Goal: Transaction & Acquisition: Obtain resource

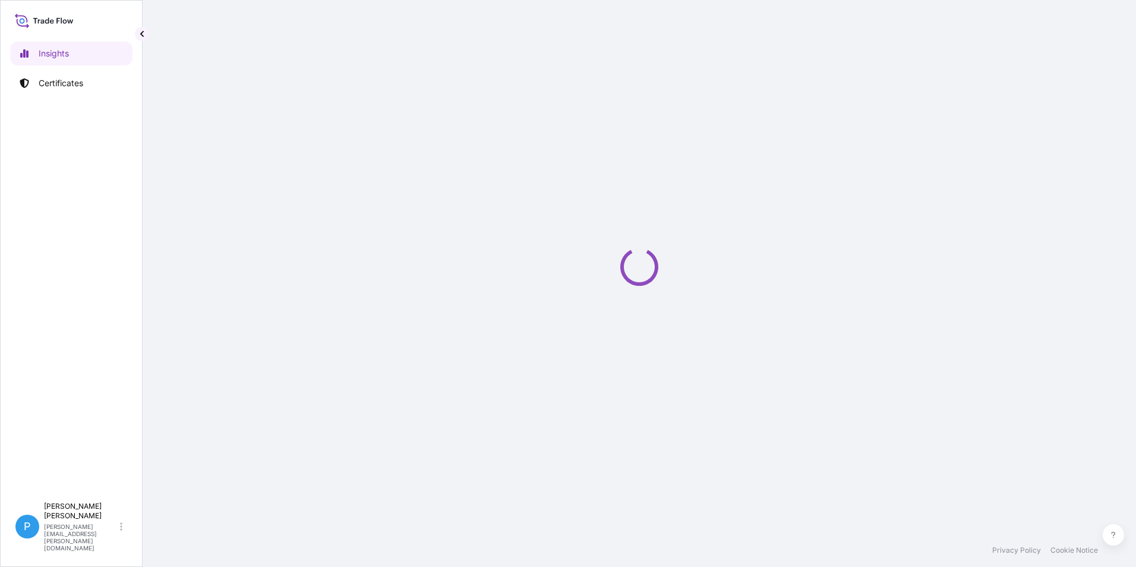
select select "2025"
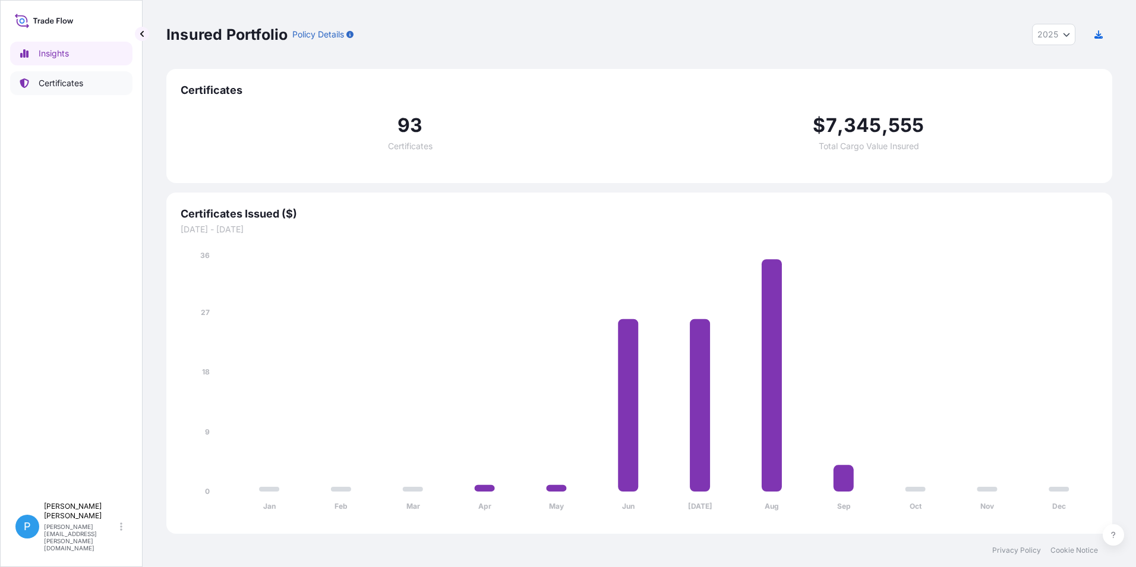
click at [52, 84] on p "Certificates" at bounding box center [61, 83] width 45 height 12
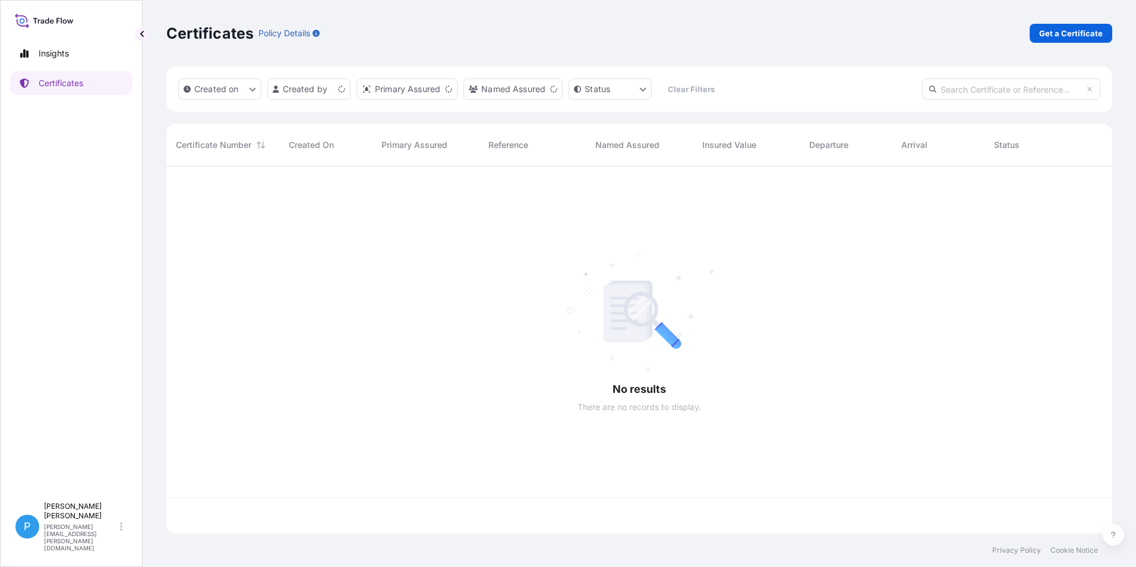
scroll to position [365, 937]
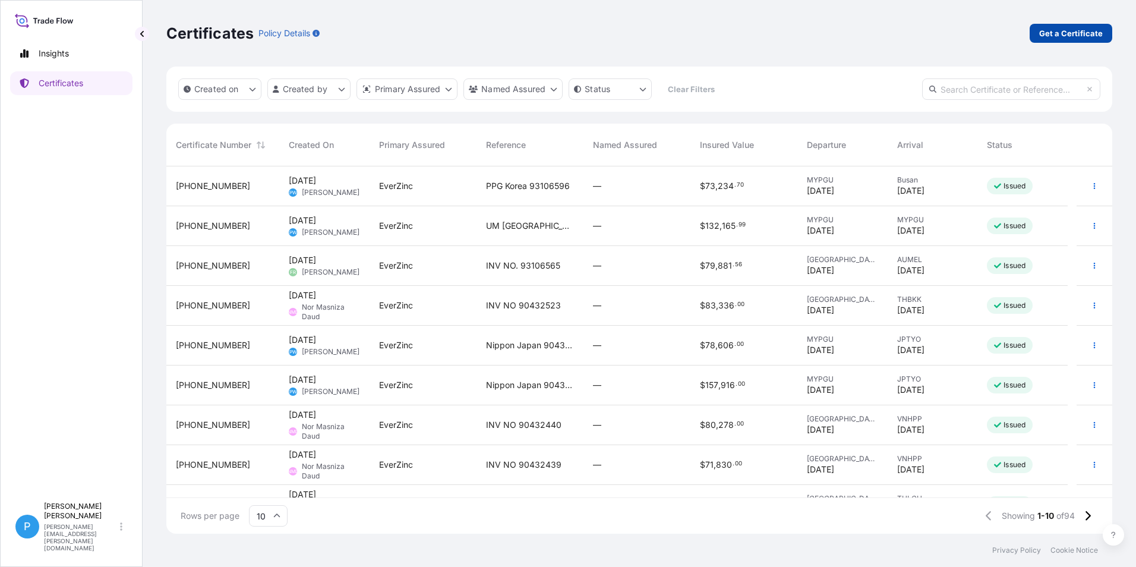
click at [1055, 30] on p "Get a Certificate" at bounding box center [1071, 33] width 64 height 12
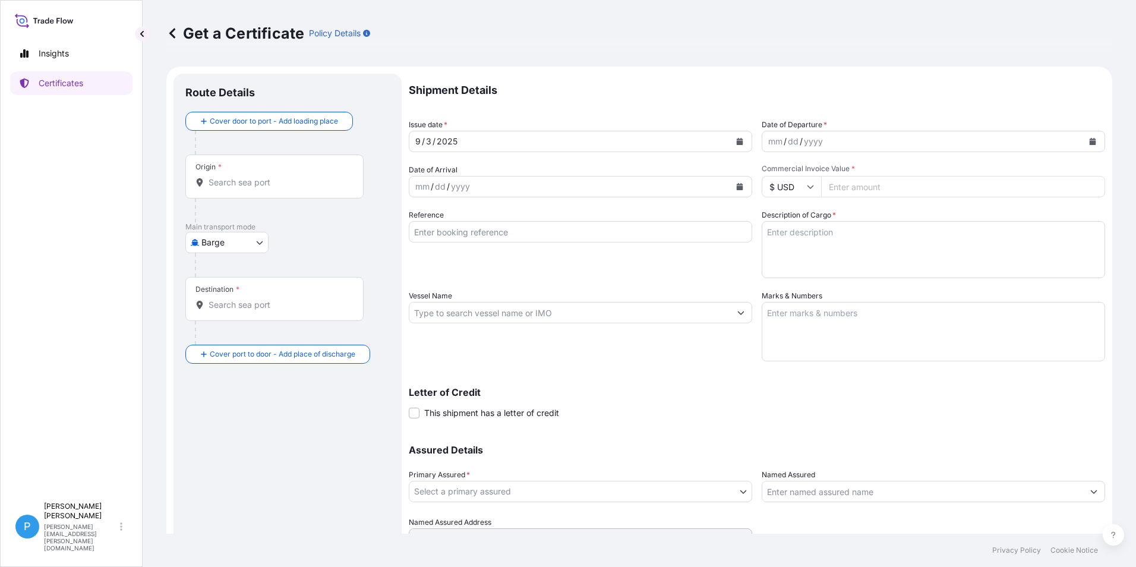
click at [220, 244] on body "Insights Certificates P Perline Wong perline.wong@everzinc.com Get a Certificat…" at bounding box center [568, 283] width 1136 height 567
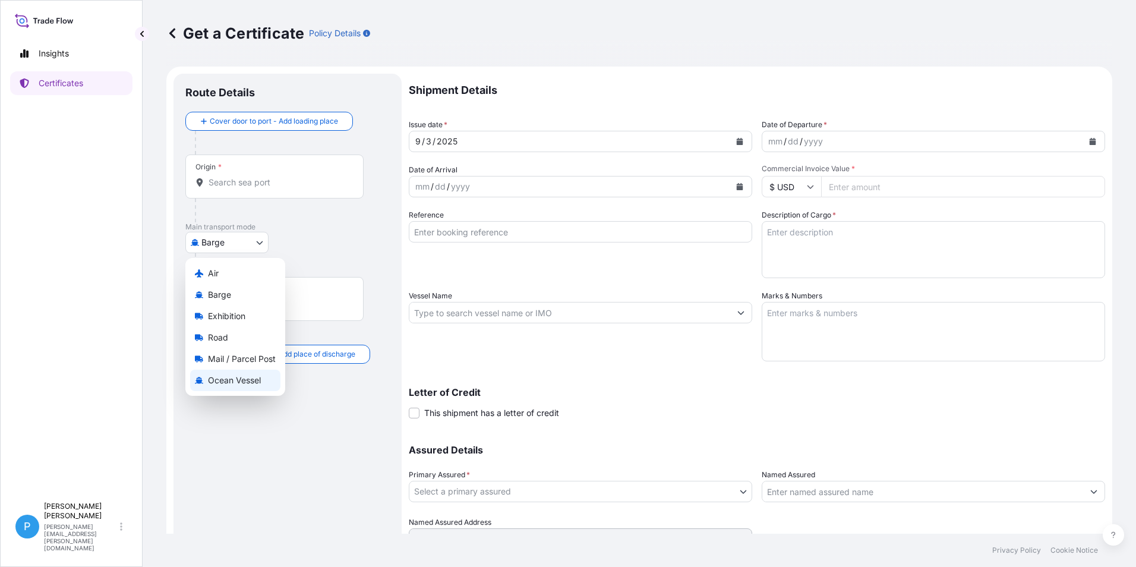
click at [216, 380] on span "Ocean Vessel" at bounding box center [234, 380] width 53 height 12
select select "Ocean Vessel"
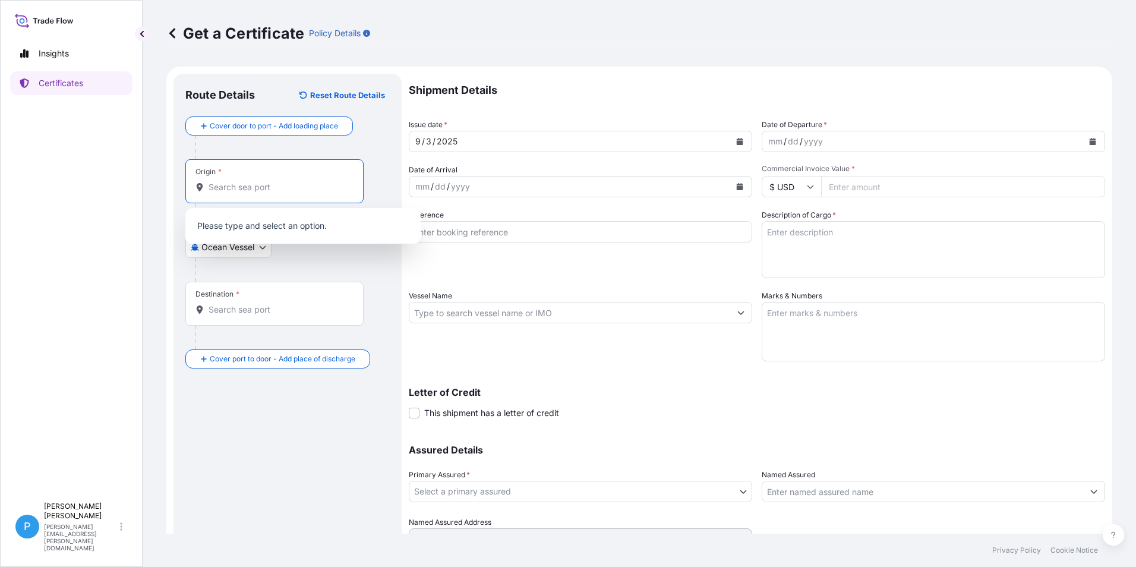
click at [238, 182] on input "Origin *" at bounding box center [278, 187] width 140 height 12
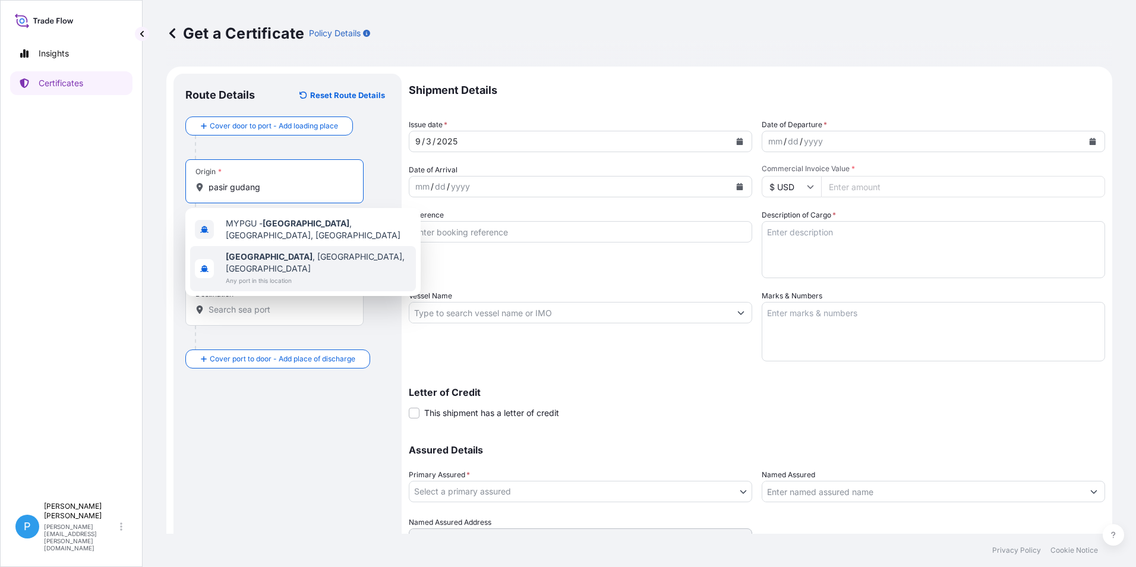
click at [273, 251] on b "Pasir Gudang" at bounding box center [269, 256] width 87 height 10
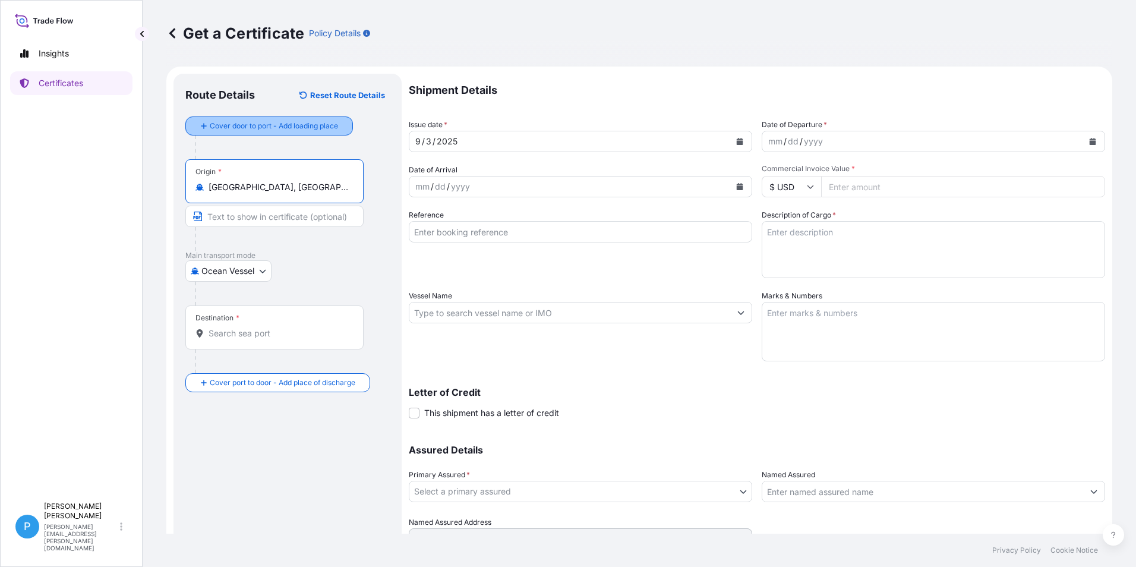
type input "Pasir Gudang, Johor, Malaysia"
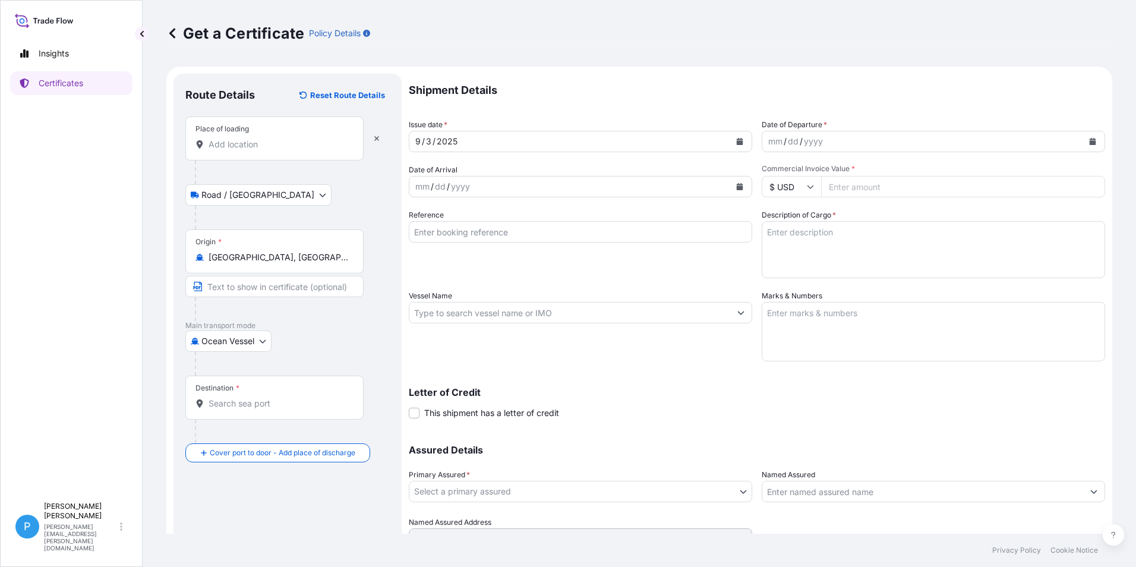
click at [225, 148] on input "Place of loading" at bounding box center [278, 144] width 140 height 12
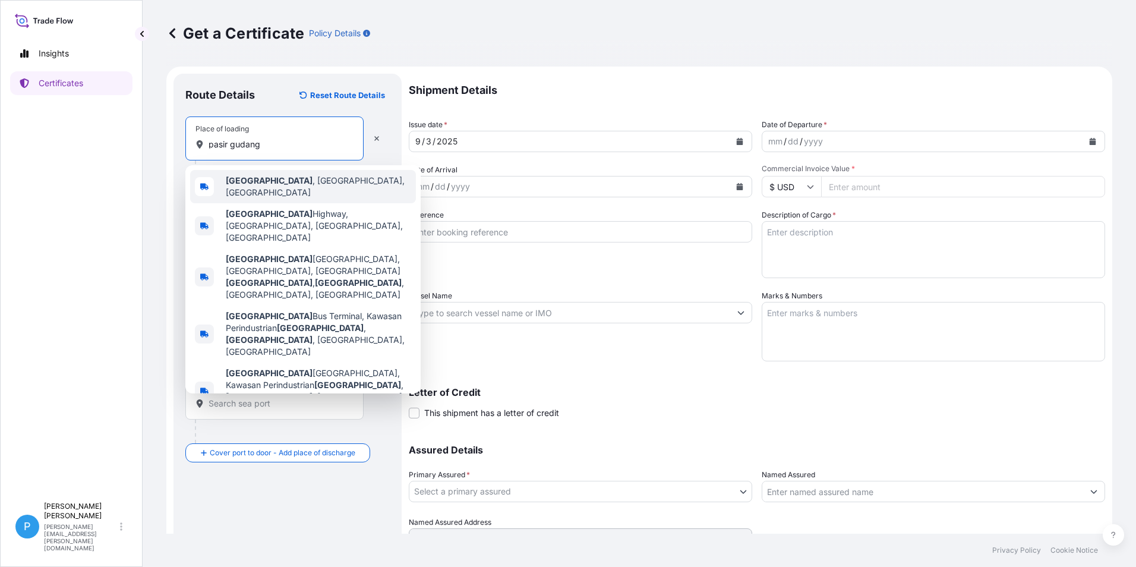
click at [276, 181] on b "Pasir Gudang" at bounding box center [269, 180] width 87 height 10
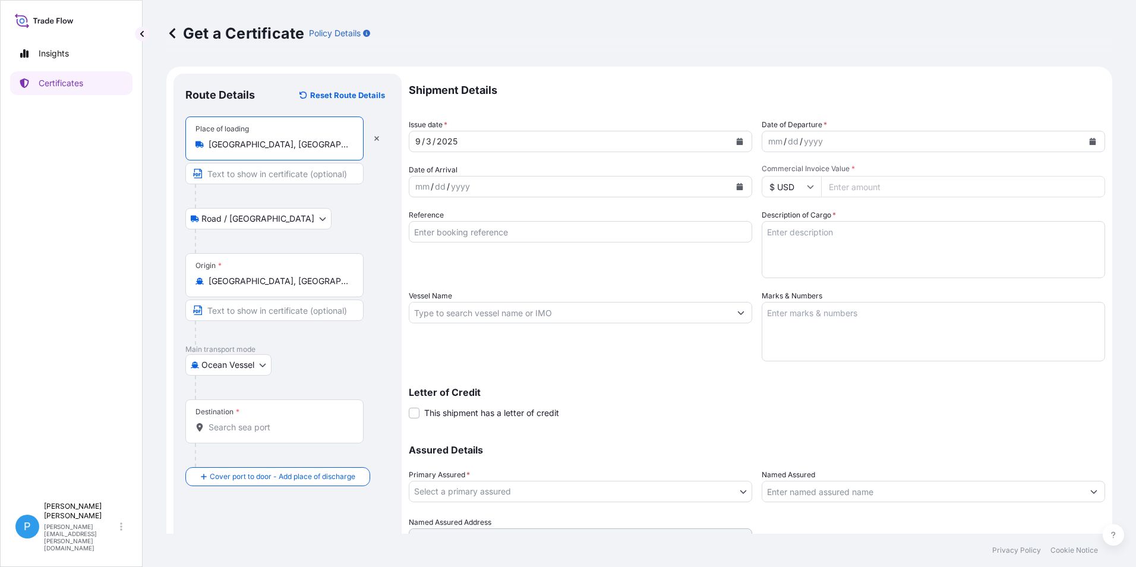
type input "Pasir Gudang, Johor, Malaysia"
click at [235, 431] on input "Destination *" at bounding box center [278, 427] width 140 height 12
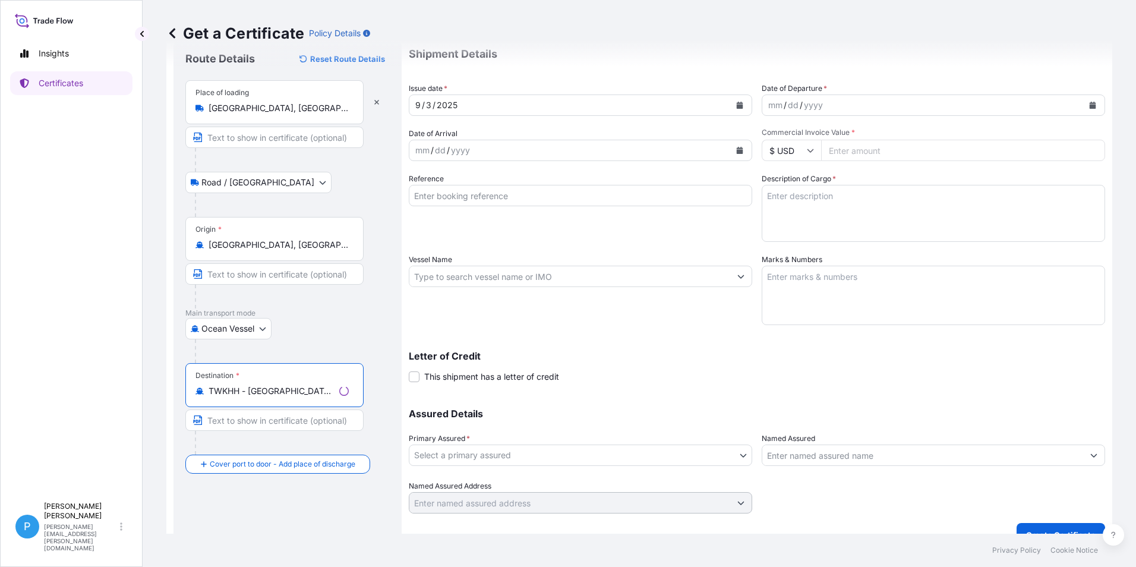
scroll to position [56, 0]
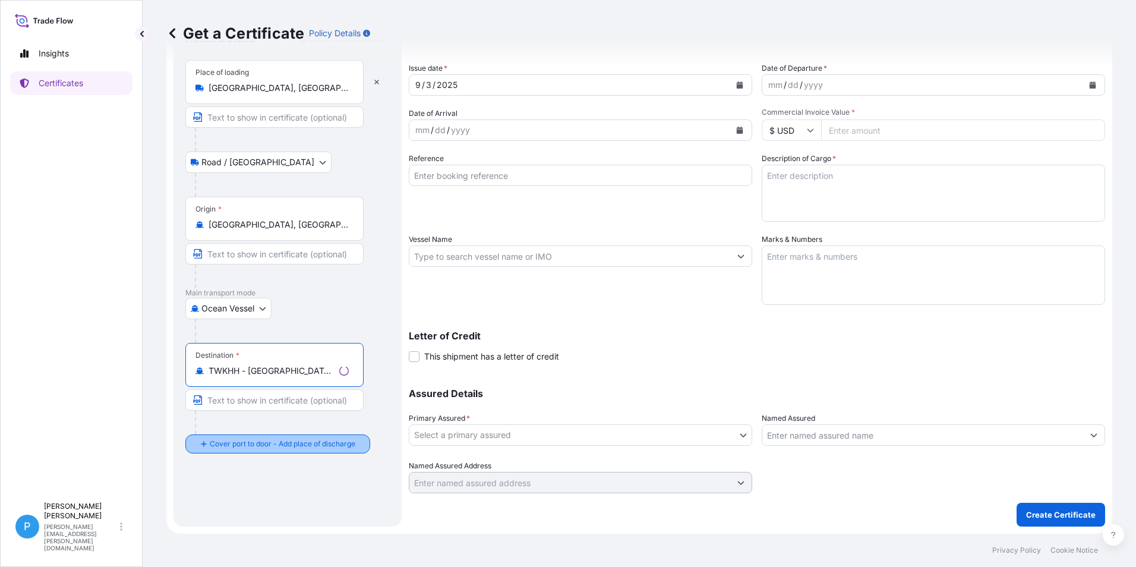
type input "TWKHH - Kaohsiung, Taiwan"
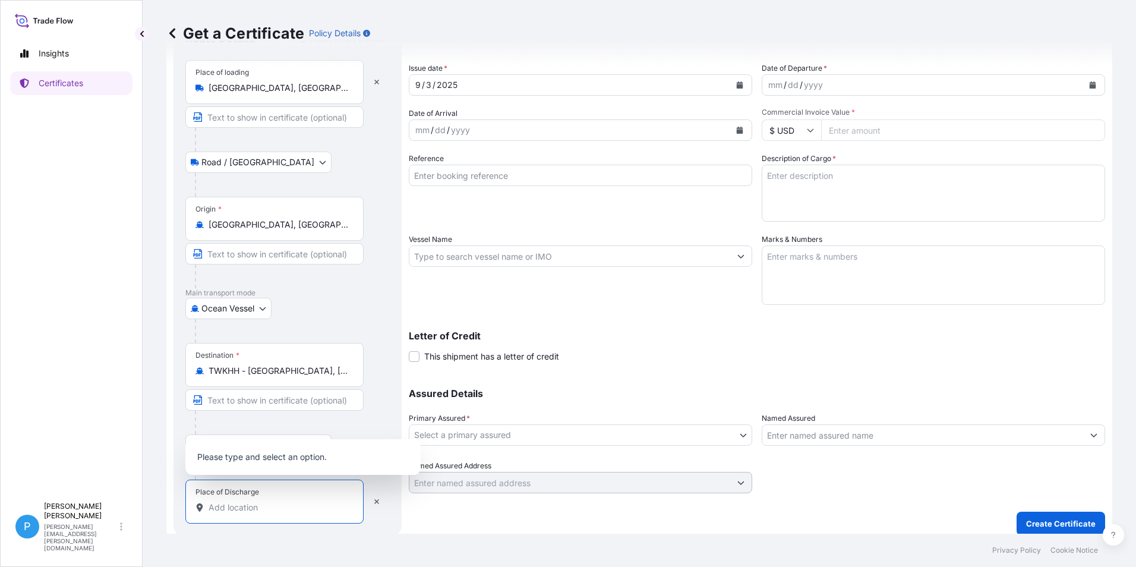
click at [227, 504] on input "Place of Discharge" at bounding box center [278, 507] width 140 height 12
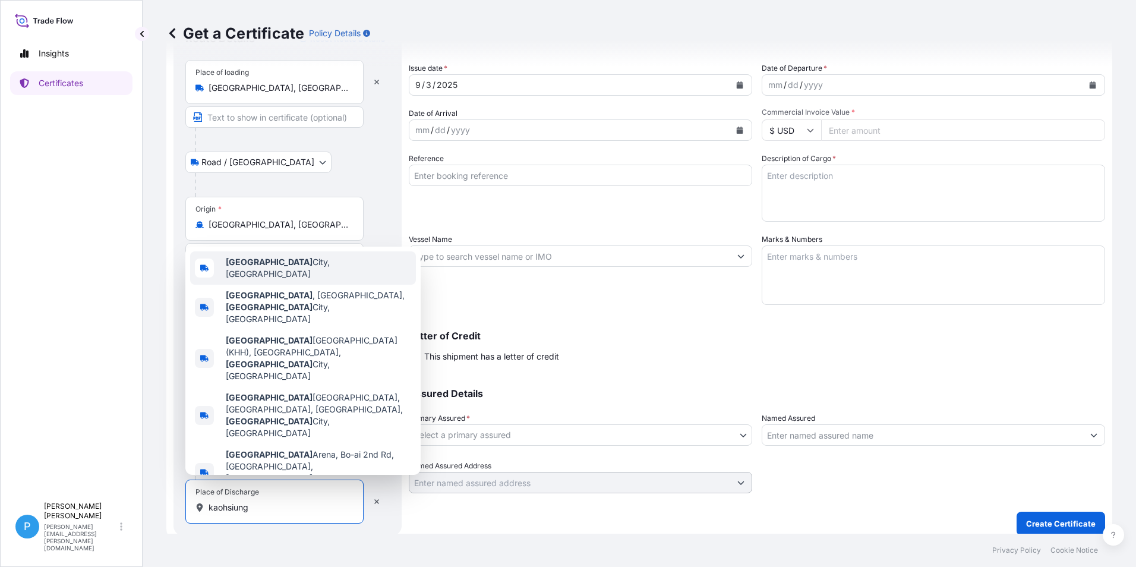
click at [281, 285] on div "Kaohsiung City, Taiwan" at bounding box center [303, 267] width 226 height 33
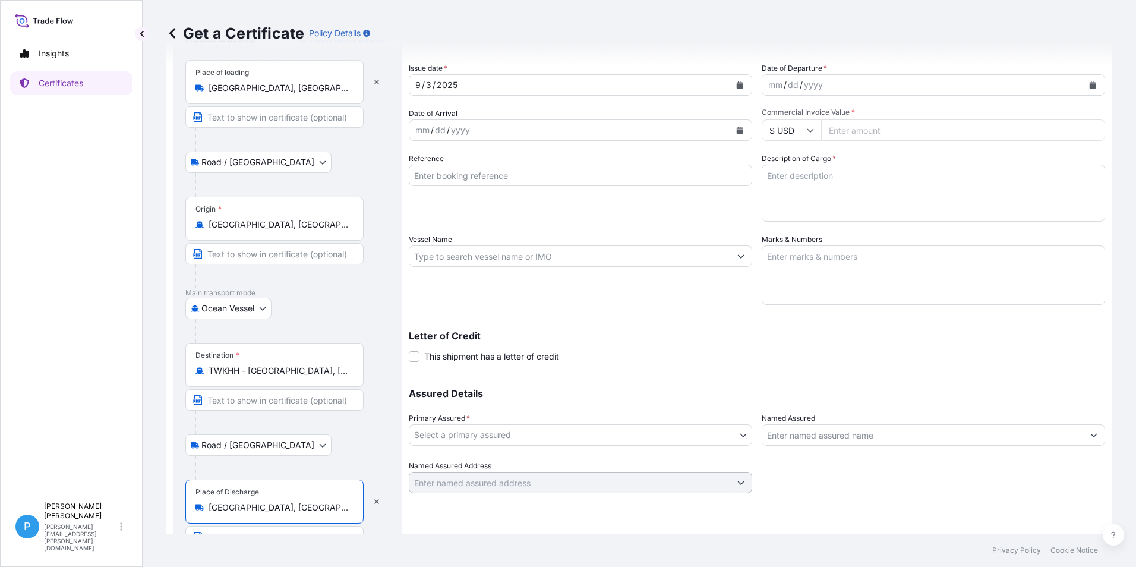
type input "Kaohsiung City, Taiwan"
click at [736, 129] on icon "Calendar" at bounding box center [739, 130] width 7 height 7
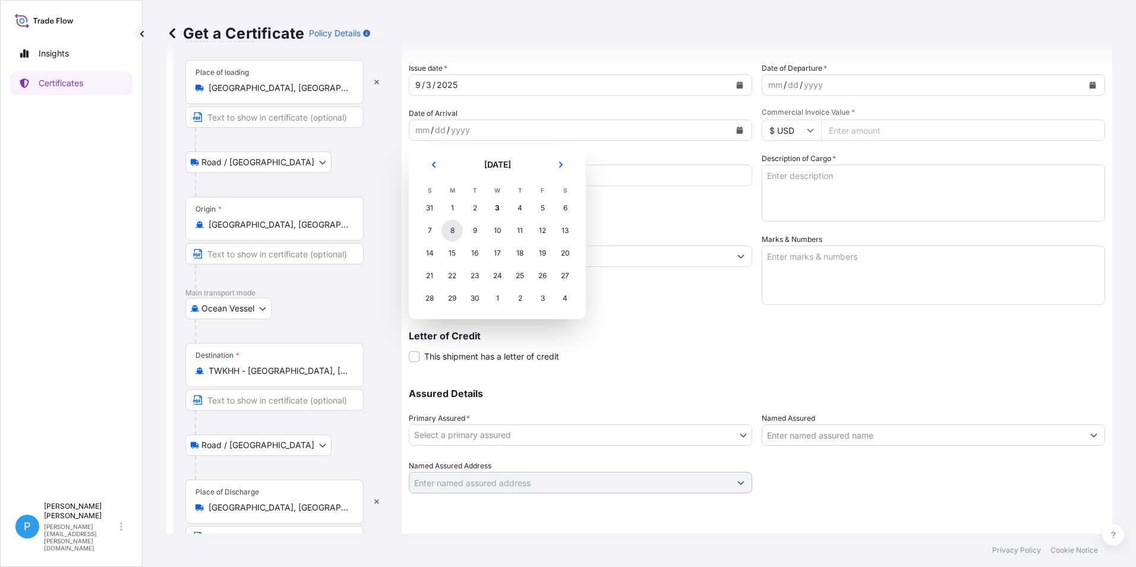
click at [450, 227] on div "8" at bounding box center [451, 230] width 21 height 21
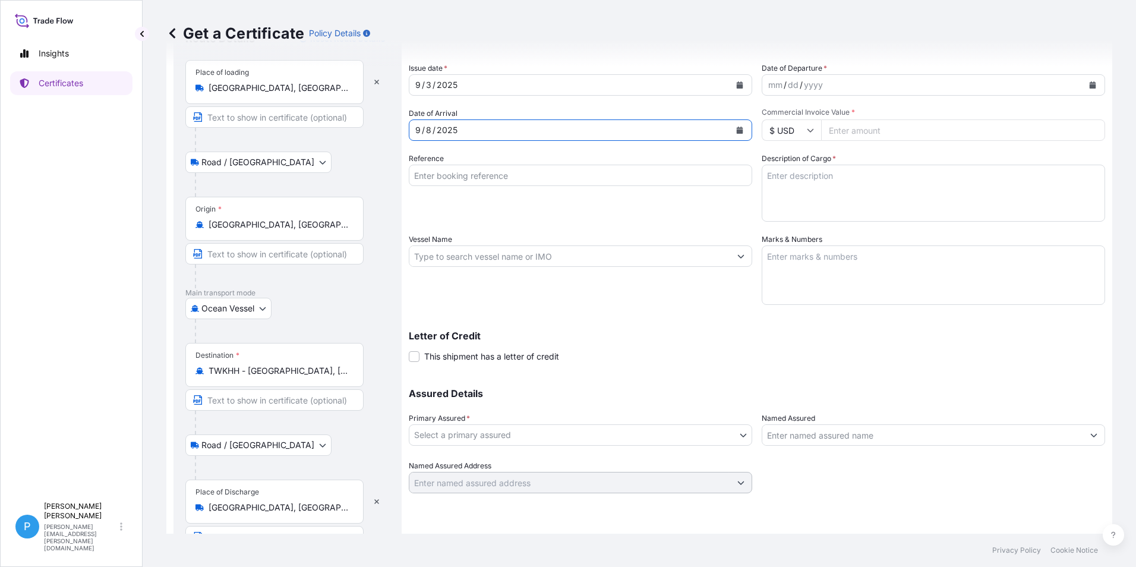
click at [441, 177] on input "Reference" at bounding box center [580, 175] width 343 height 21
click at [464, 173] on input "UM Taiwan C-90432528" at bounding box center [580, 175] width 343 height 21
type input "UM Taiwan CFT-90432528"
click at [462, 257] on input "Vessel Name" at bounding box center [569, 255] width 321 height 21
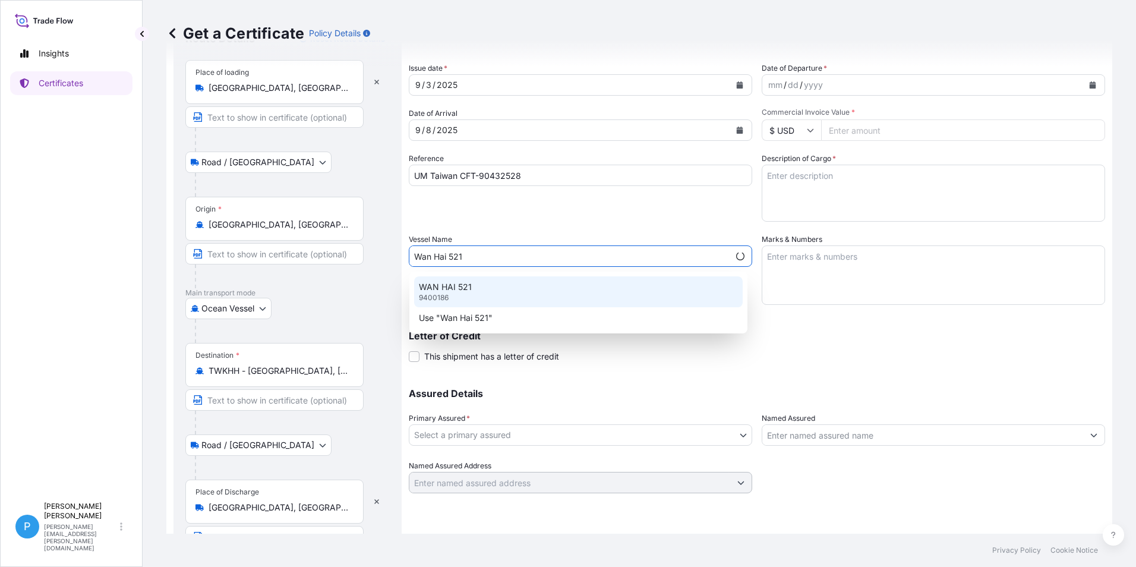
click at [461, 284] on p "WAN HAI 521" at bounding box center [445, 287] width 53 height 12
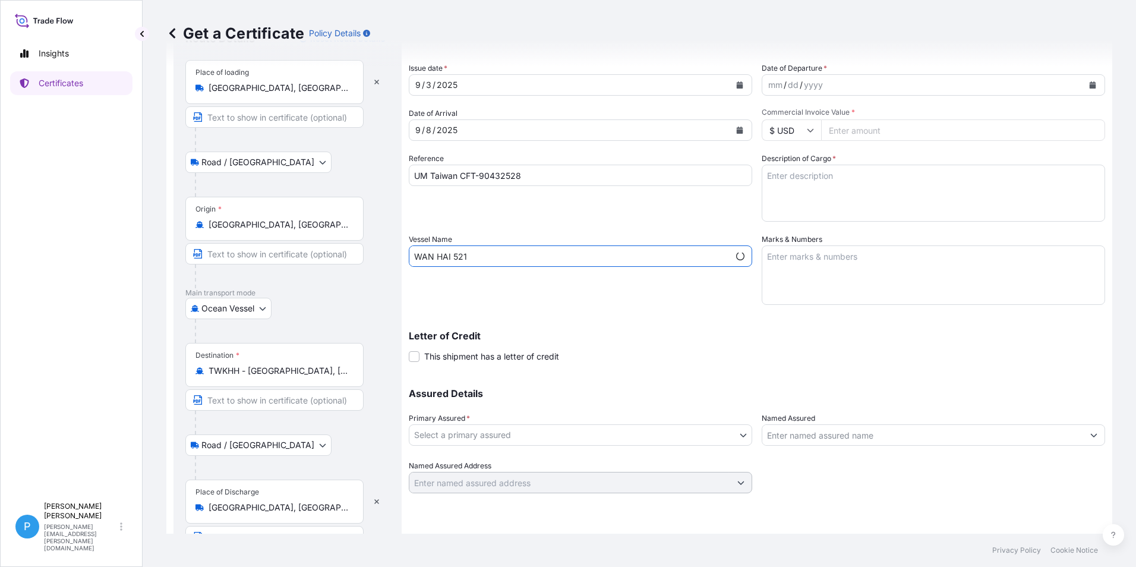
click at [493, 254] on input "WAN HAI 521" at bounding box center [569, 255] width 320 height 21
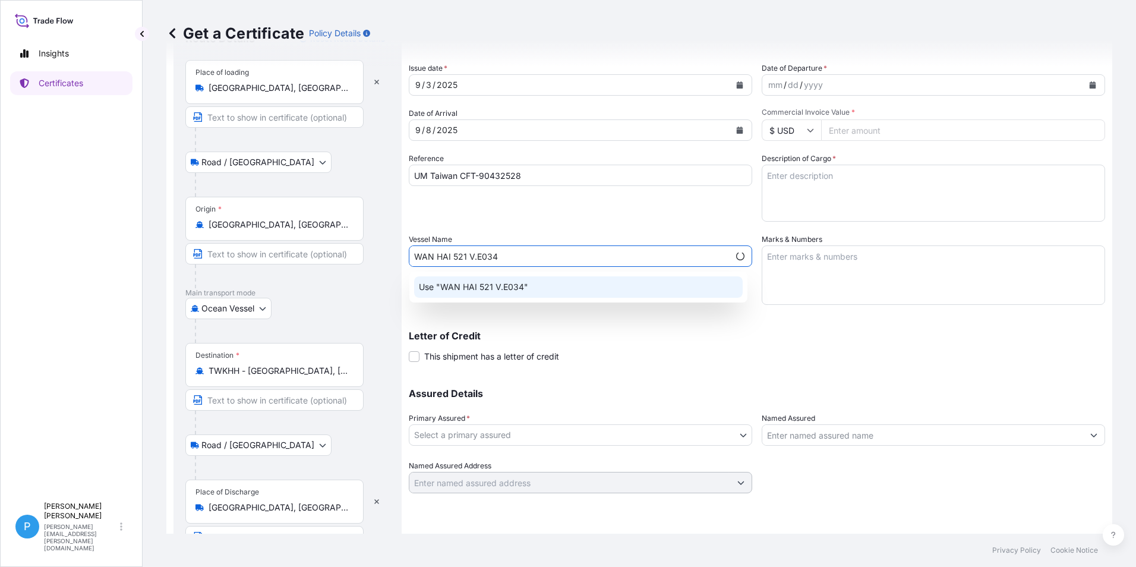
click at [504, 295] on div "Use "WAN HAI 521 V.E034"" at bounding box center [578, 286] width 328 height 21
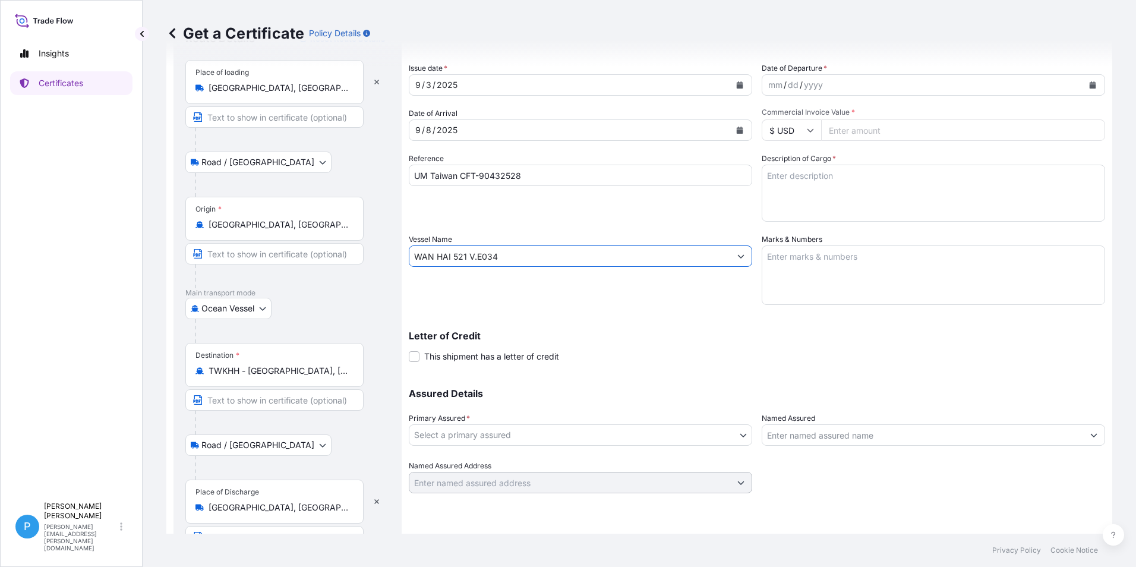
type input "WAN HAI 521 V.E034"
click at [471, 434] on body "0 options available. 1 option available. 0 options available. 1 option availabl…" at bounding box center [568, 283] width 1136 height 567
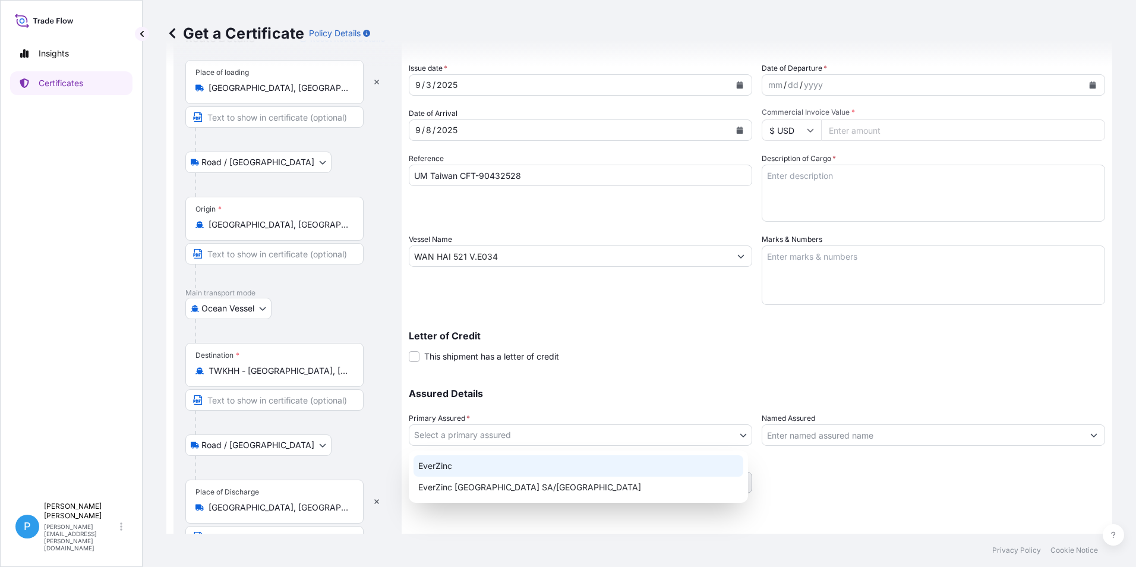
click at [465, 470] on div "EverZinc" at bounding box center [578, 465] width 330 height 21
select select "31493"
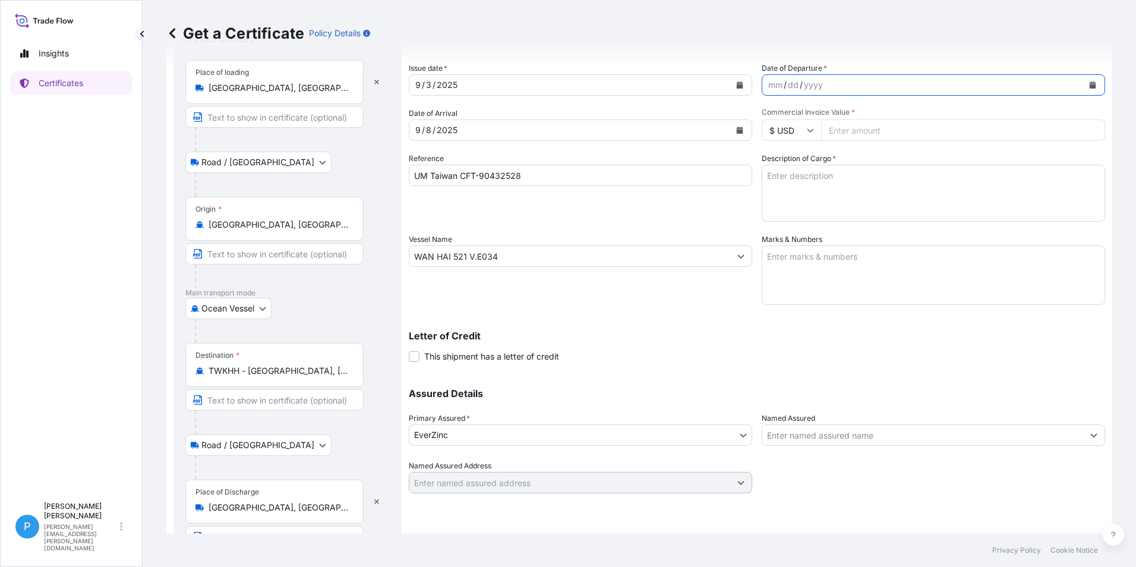
click at [1089, 83] on icon "Calendar" at bounding box center [1092, 84] width 7 height 7
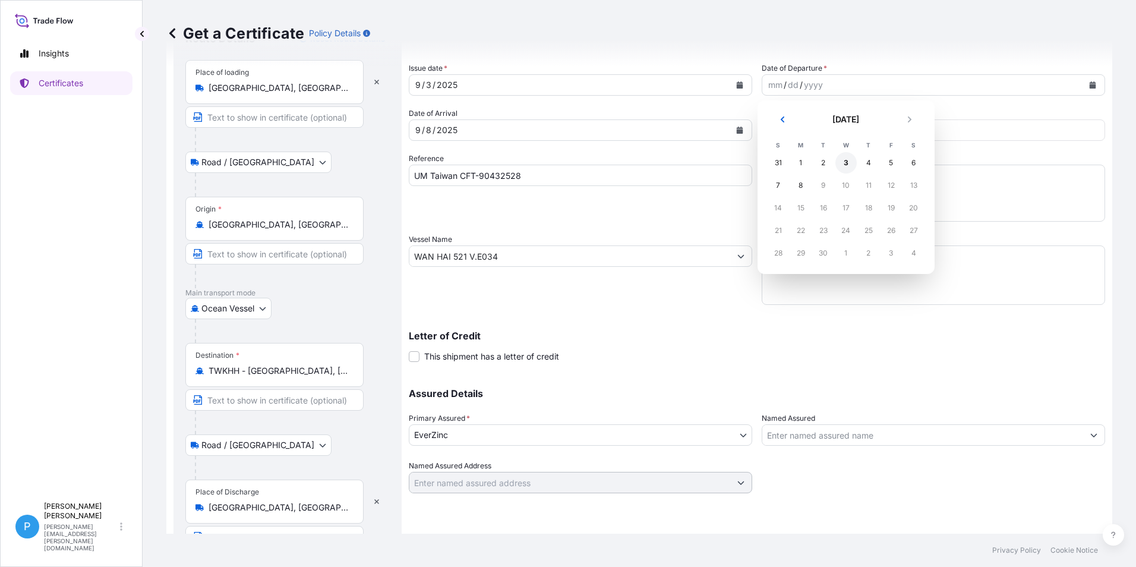
click at [848, 163] on div "3" at bounding box center [845, 162] width 21 height 21
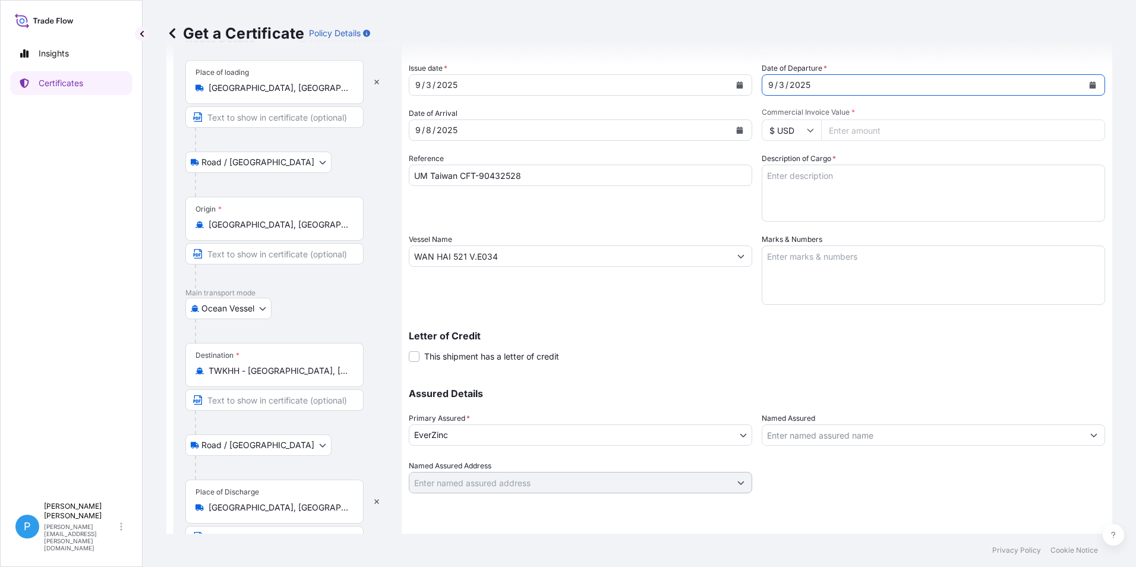
click at [854, 130] on input "Commercial Invoice Value *" at bounding box center [963, 129] width 284 height 21
type input "78300.00"
click at [798, 259] on textarea "Marks & Numbers" at bounding box center [932, 274] width 343 height 59
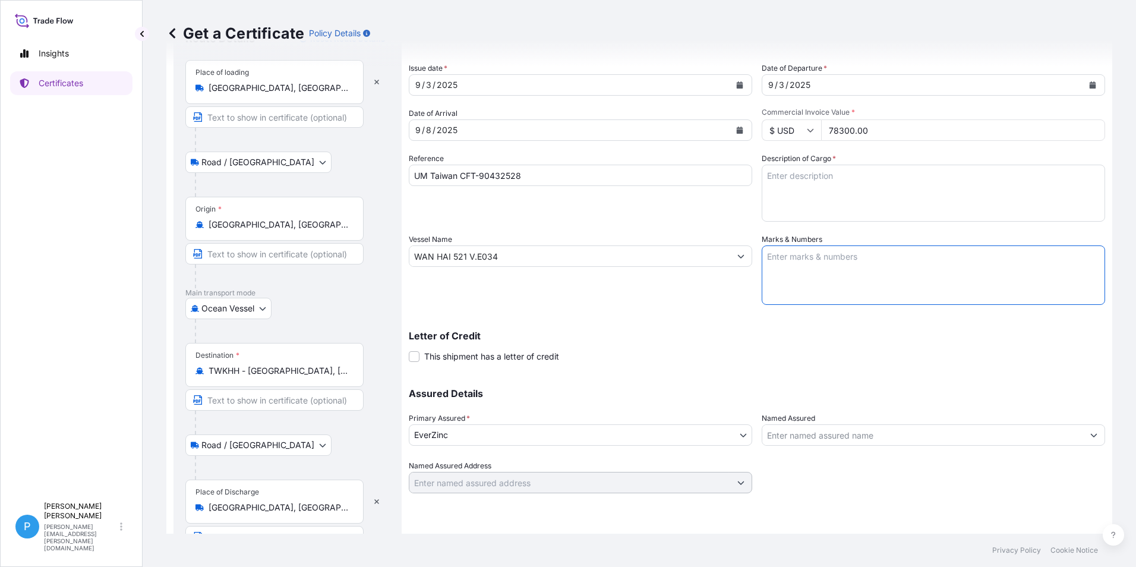
paste textarea "UMS TAIWAN PO / NO. : CFT-0103 KAOHSIUNG"
type textarea "UMS TAIWAN PO / NO. : CFT-0103 KAOHSIUNG"
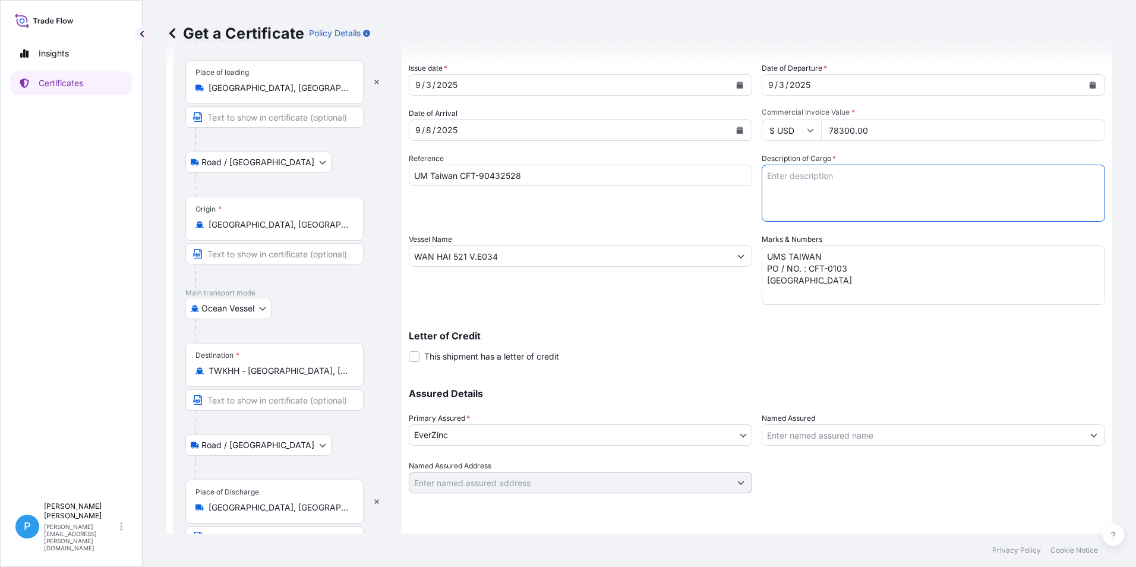
click at [812, 179] on textarea "Description of Cargo *" at bounding box center [932, 193] width 343 height 57
paste textarea "ZINC METAL PIGMENT STANDARD 5 EP 400 PAILS (20L) X 50 KG - METALLIC ZINC 96.5% …"
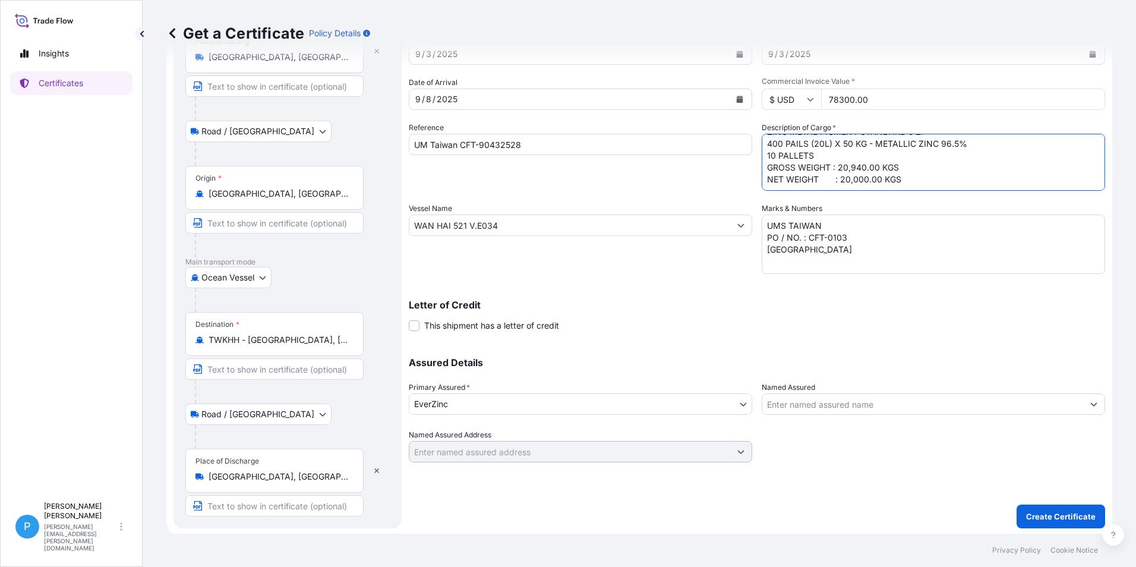
scroll to position [89, 0]
type textarea "ZINC METAL PIGMENT STANDARD 5 EP 400 PAILS (20L) X 50 KG - METALLIC ZINC 96.5% …"
click at [1041, 515] on p "Create Certificate" at bounding box center [1060, 514] width 69 height 12
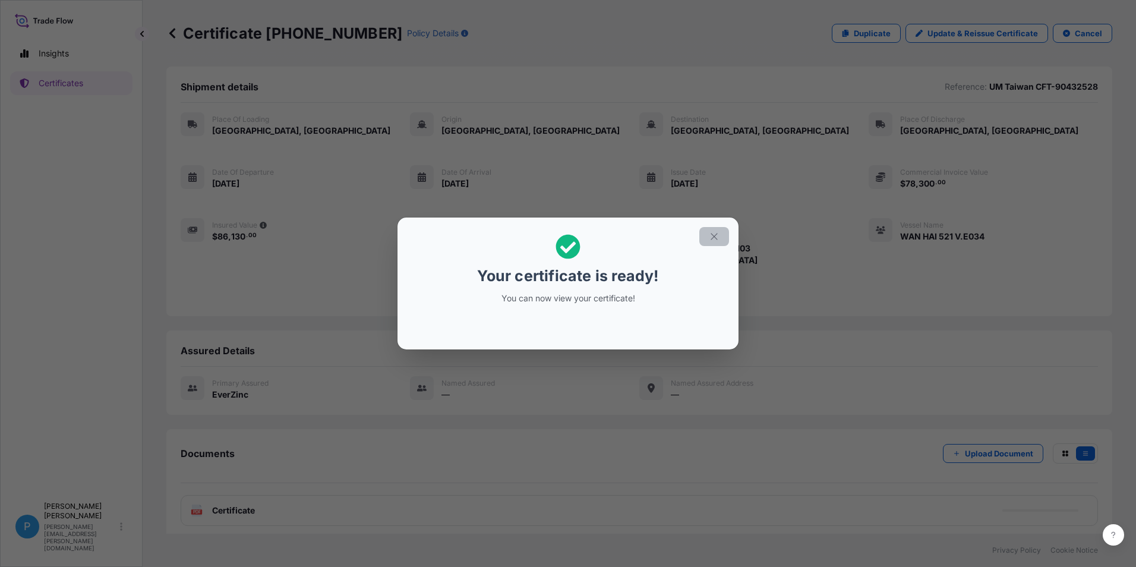
click at [711, 239] on icon "button" at bounding box center [714, 236] width 11 height 11
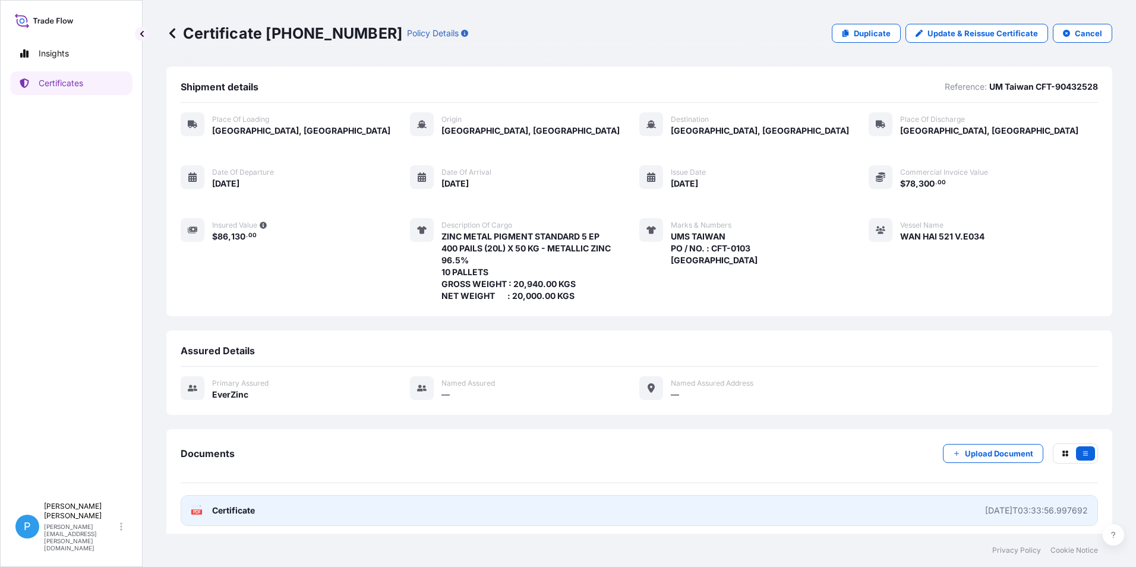
click at [224, 507] on span "Certificate" at bounding box center [233, 510] width 43 height 12
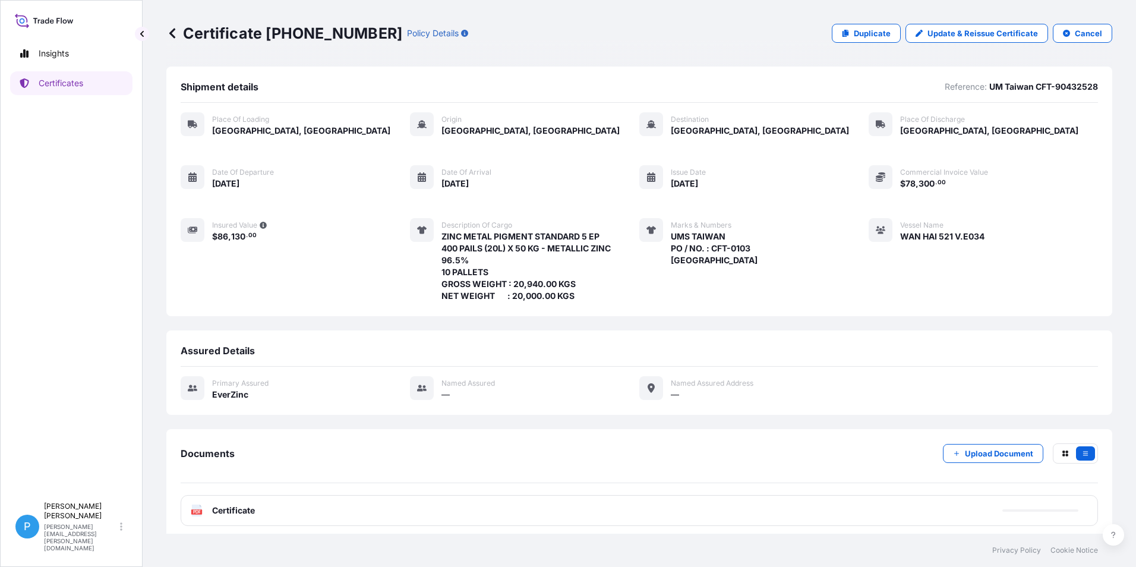
click at [176, 33] on icon at bounding box center [172, 33] width 12 height 12
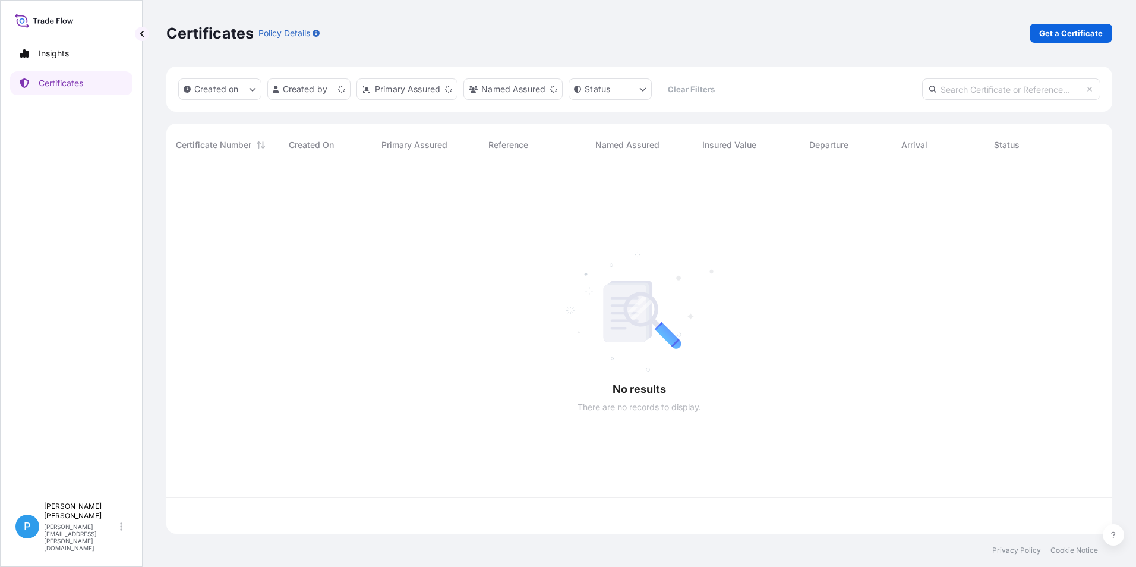
scroll to position [365, 937]
